Goal: Task Accomplishment & Management: Manage account settings

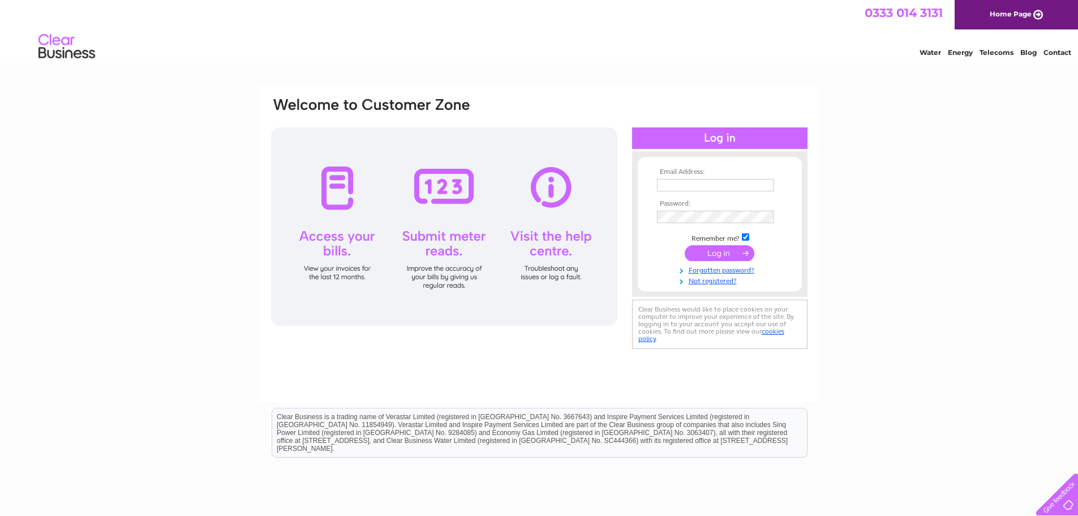
type input "[EMAIL_ADDRESS][DOMAIN_NAME]"
click at [716, 255] on input "submit" at bounding box center [720, 253] width 70 height 16
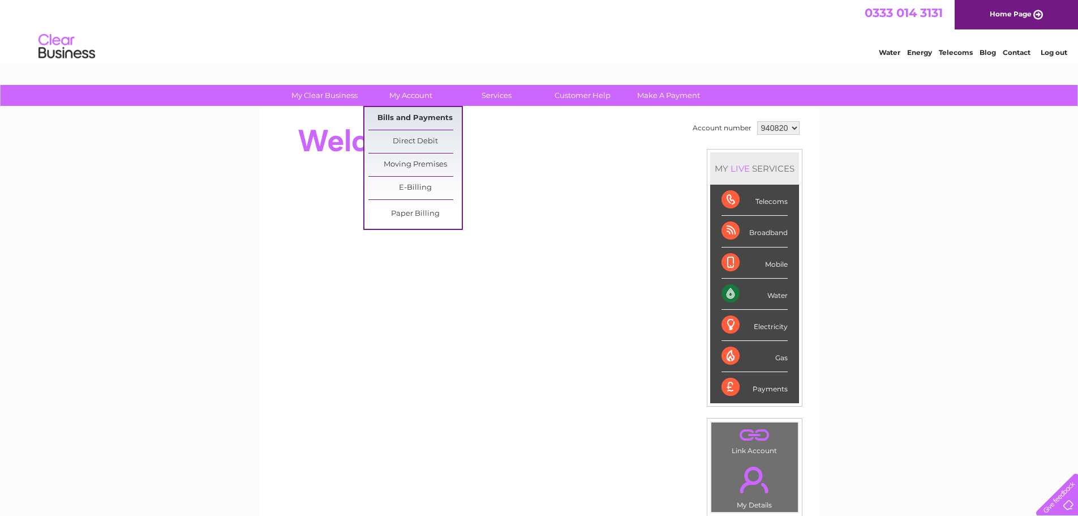
click at [410, 116] on link "Bills and Payments" at bounding box center [414, 118] width 93 height 23
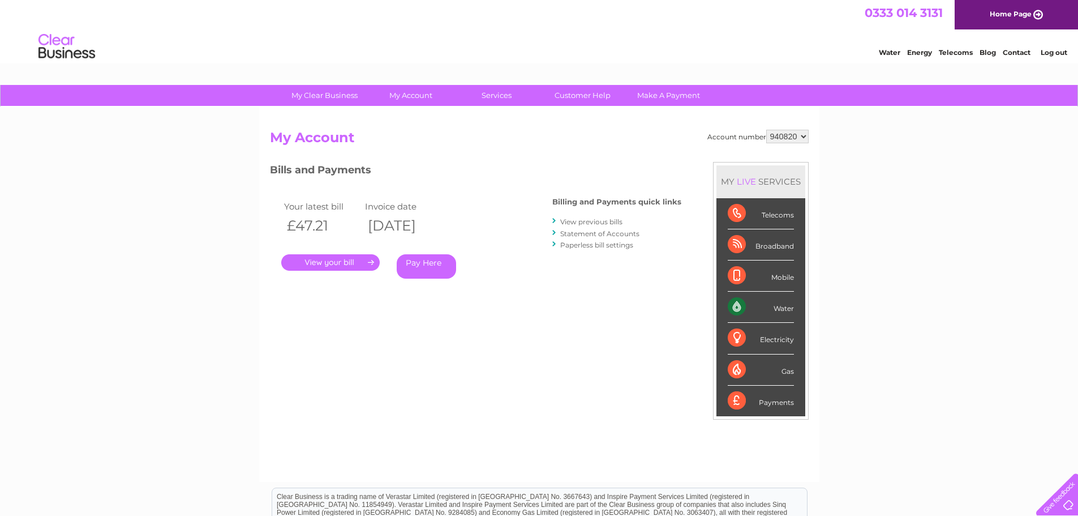
click at [332, 263] on link "." at bounding box center [330, 262] width 98 height 16
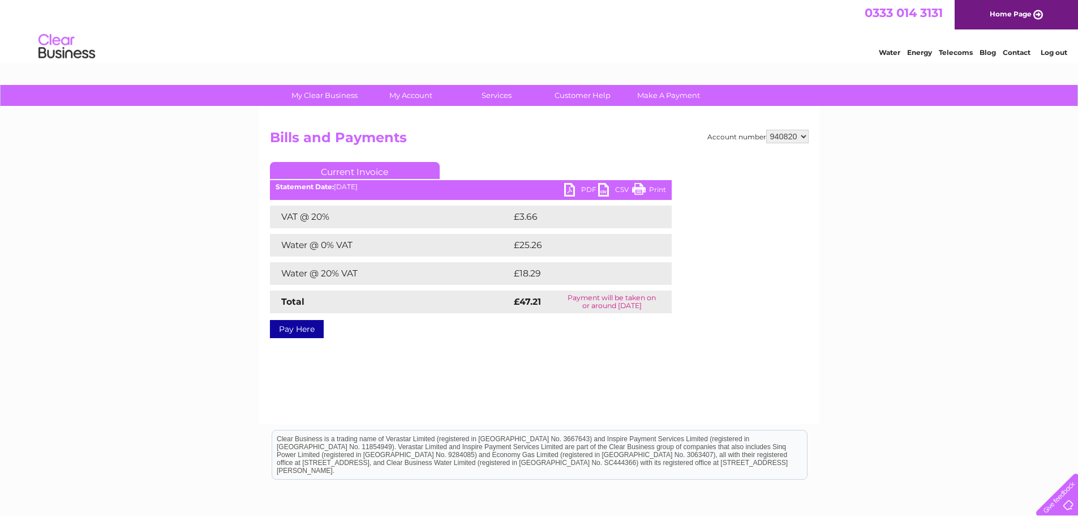
click at [585, 188] on link "PDF" at bounding box center [581, 191] width 34 height 16
